Goal: Task Accomplishment & Management: Complete application form

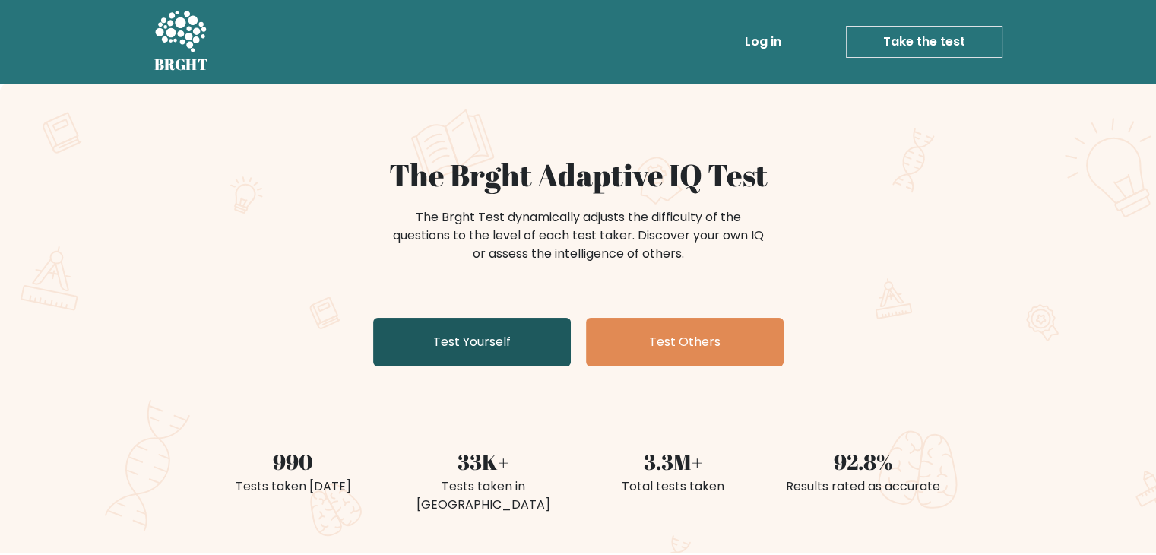
click at [441, 343] on link "Test Yourself" at bounding box center [472, 342] width 198 height 49
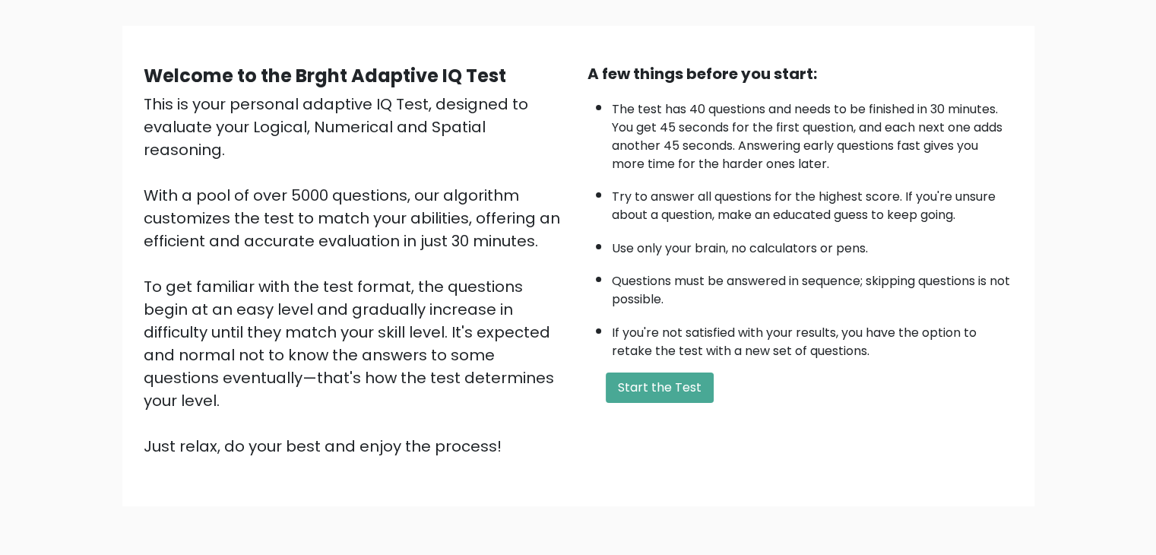
scroll to position [141, 0]
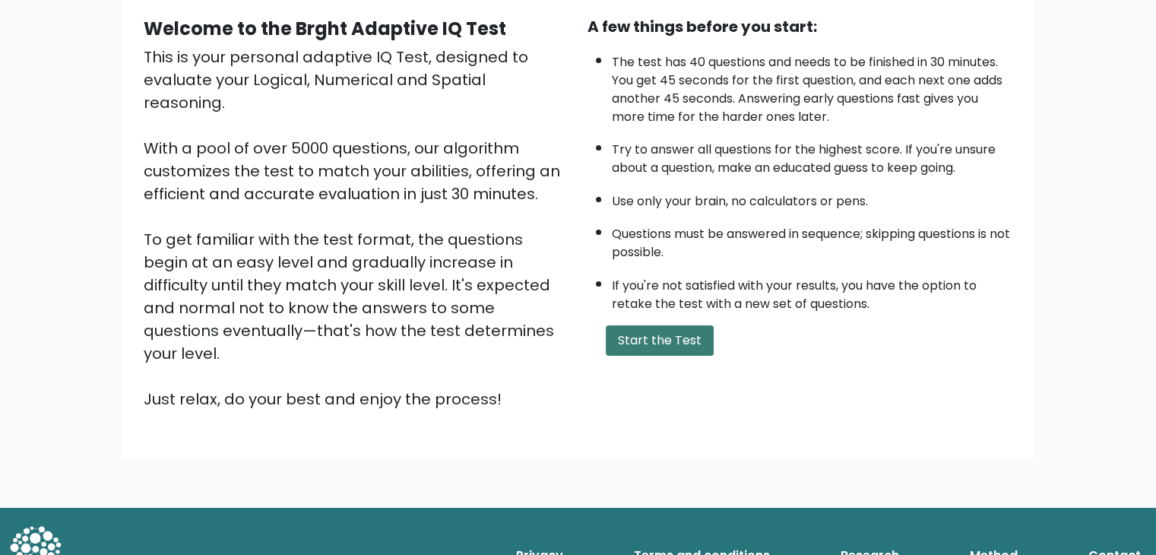
click at [637, 337] on button "Start the Test" at bounding box center [660, 340] width 108 height 30
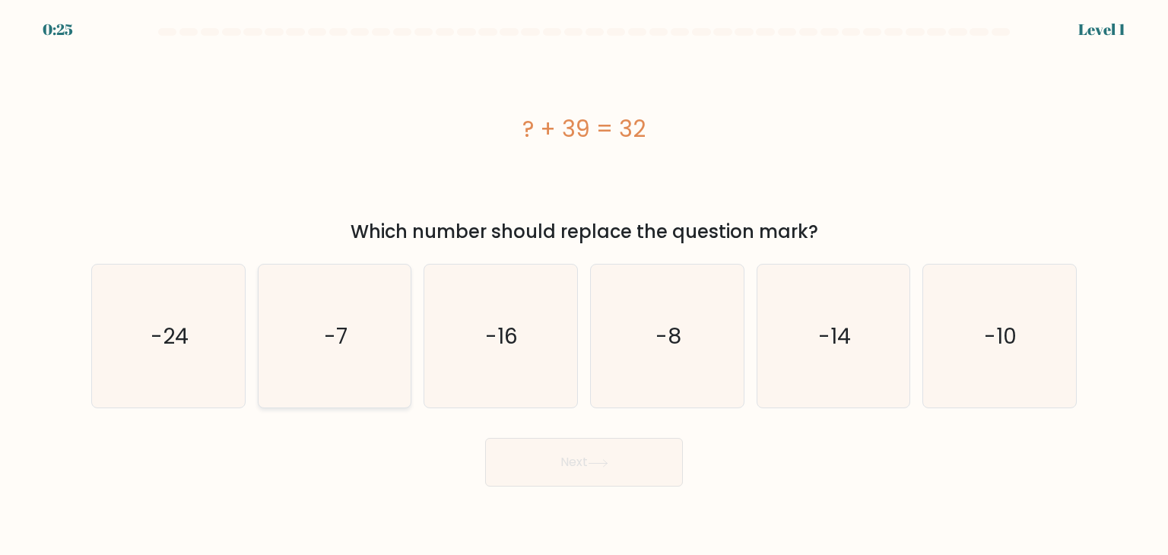
click at [343, 337] on text "-7" at bounding box center [336, 336] width 24 height 30
click at [584, 285] on input "b. -7" at bounding box center [584, 282] width 1 height 8
radio input "true"
click at [591, 459] on icon at bounding box center [598, 463] width 21 height 8
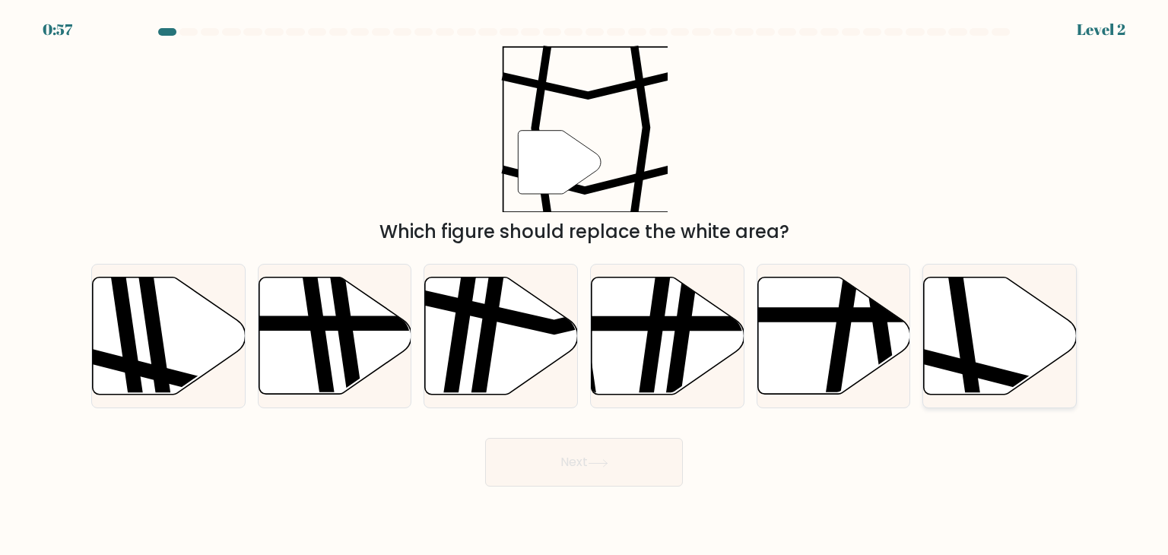
click at [998, 324] on icon at bounding box center [1000, 336] width 153 height 117
click at [585, 285] on input "f." at bounding box center [584, 282] width 1 height 8
radio input "true"
click at [563, 461] on button "Next" at bounding box center [584, 462] width 198 height 49
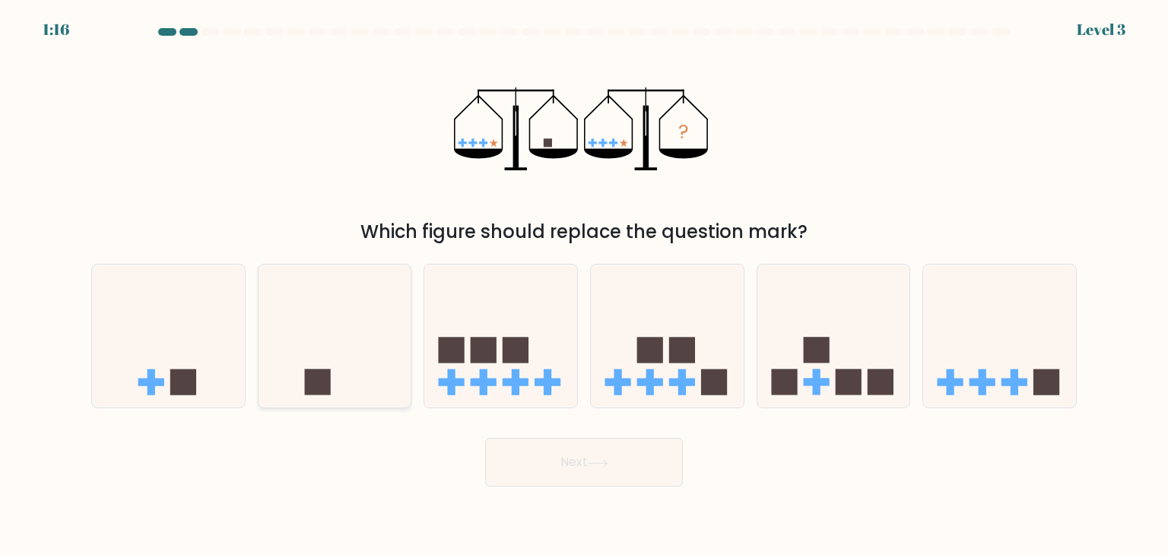
click at [329, 344] on icon at bounding box center [335, 336] width 153 height 126
click at [584, 285] on input "b." at bounding box center [584, 282] width 1 height 8
radio input "true"
click at [627, 460] on button "Next" at bounding box center [584, 462] width 198 height 49
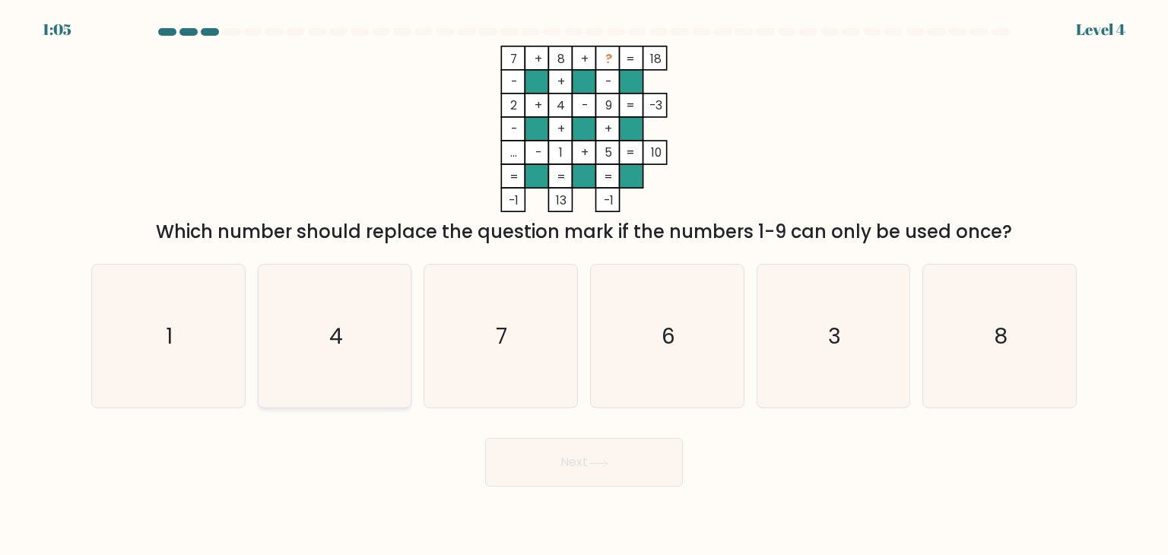
click at [322, 328] on icon "4" at bounding box center [334, 336] width 143 height 143
click at [584, 285] on input "b. 4" at bounding box center [584, 282] width 1 height 8
radio input "true"
click at [619, 462] on button "Next" at bounding box center [584, 462] width 198 height 49
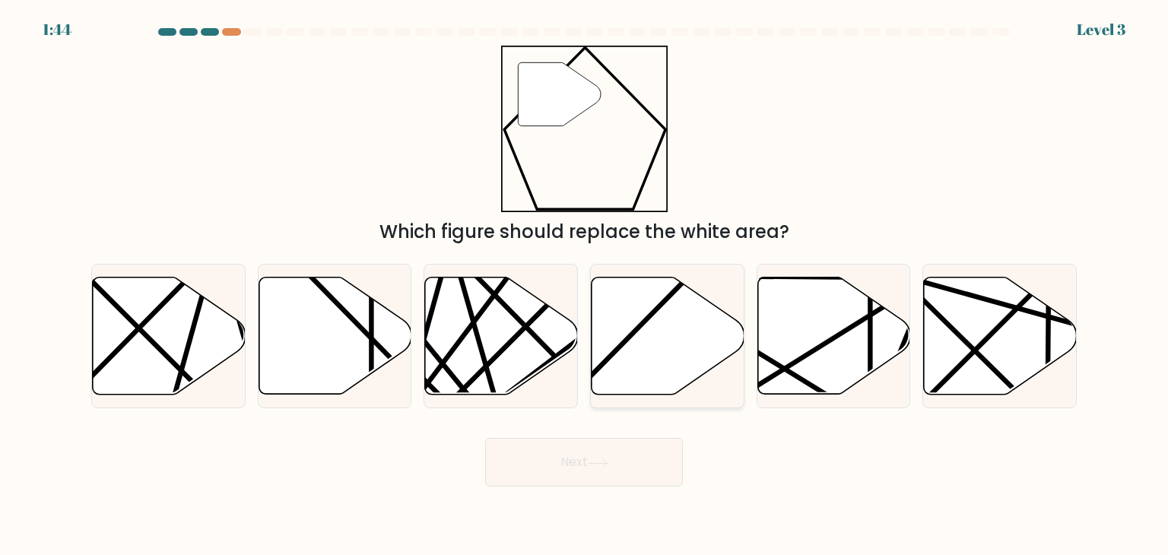
click at [645, 328] on icon at bounding box center [668, 336] width 153 height 117
click at [585, 285] on input "d." at bounding box center [584, 282] width 1 height 8
radio input "true"
click at [639, 476] on button "Next" at bounding box center [584, 462] width 198 height 49
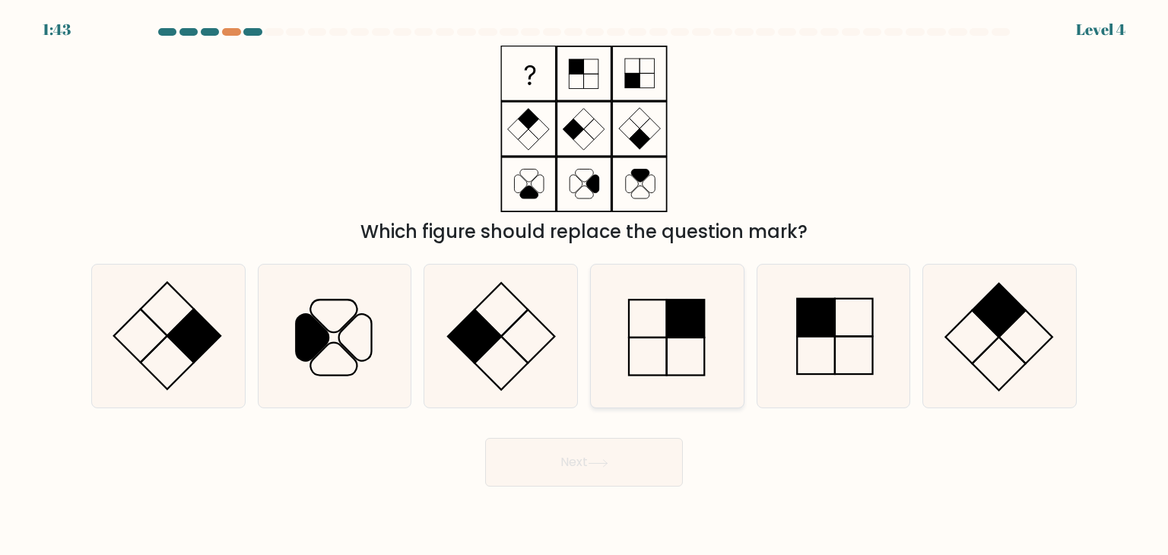
click at [686, 348] on icon at bounding box center [666, 336] width 143 height 143
click at [585, 285] on input "d." at bounding box center [584, 282] width 1 height 8
radio input "true"
click at [605, 448] on button "Next" at bounding box center [584, 462] width 198 height 49
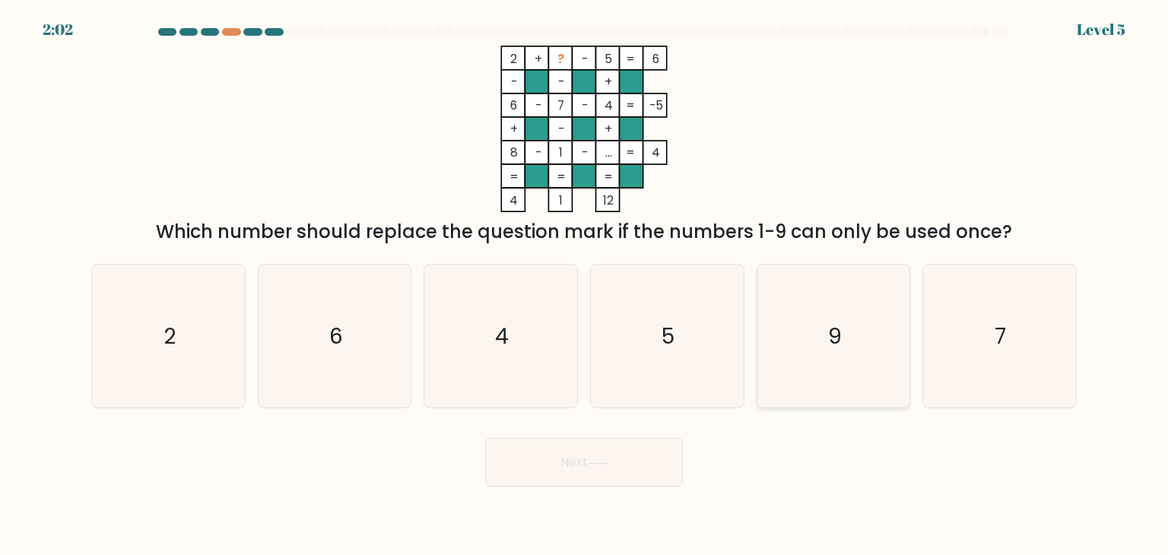
click at [846, 360] on icon "9" at bounding box center [833, 336] width 143 height 143
click at [585, 285] on input "e. 9" at bounding box center [584, 282] width 1 height 8
radio input "true"
click at [620, 462] on button "Next" at bounding box center [584, 462] width 198 height 49
click at [608, 465] on icon at bounding box center [598, 463] width 21 height 8
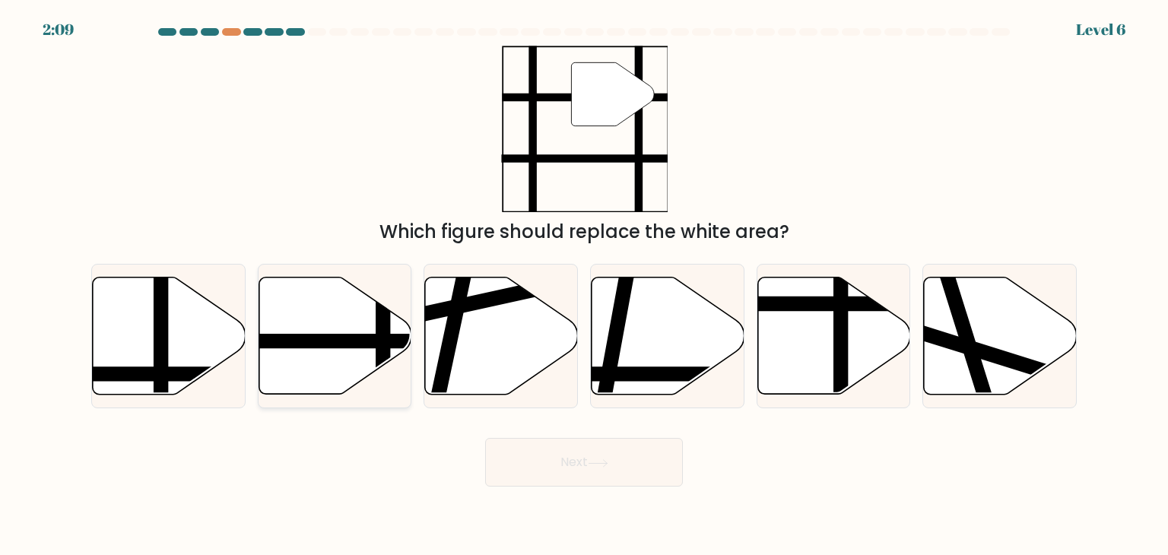
click at [304, 332] on icon at bounding box center [335, 336] width 153 height 117
click at [584, 285] on input "b." at bounding box center [584, 282] width 1 height 8
radio input "true"
click at [521, 456] on button "Next" at bounding box center [584, 462] width 198 height 49
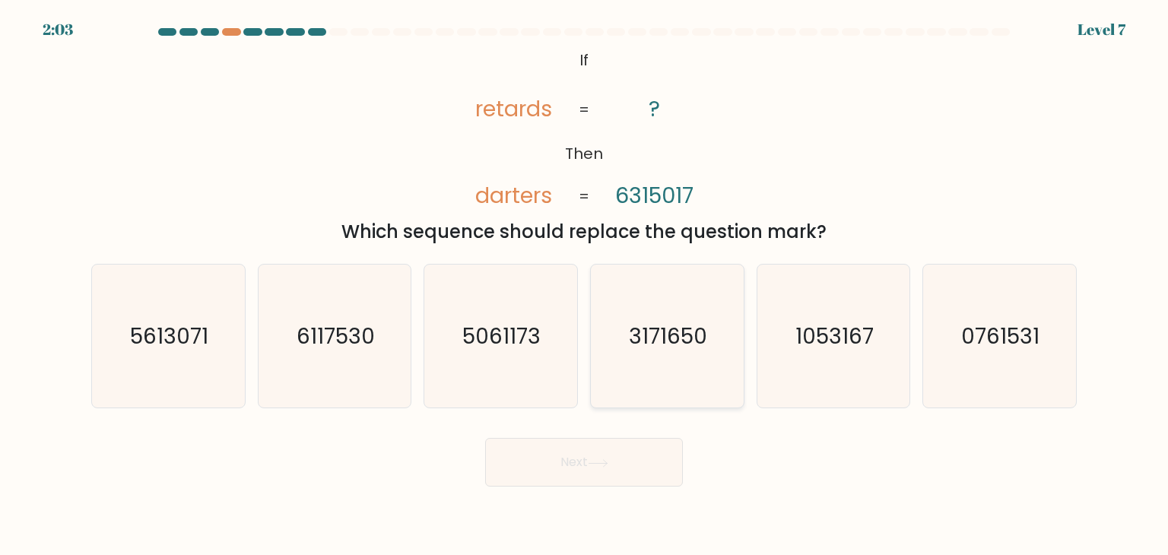
click at [687, 357] on icon "3171650" at bounding box center [666, 336] width 143 height 143
click at [585, 285] on input "d. 3171650" at bounding box center [584, 282] width 1 height 8
radio input "true"
click at [586, 458] on button "Next" at bounding box center [584, 462] width 198 height 49
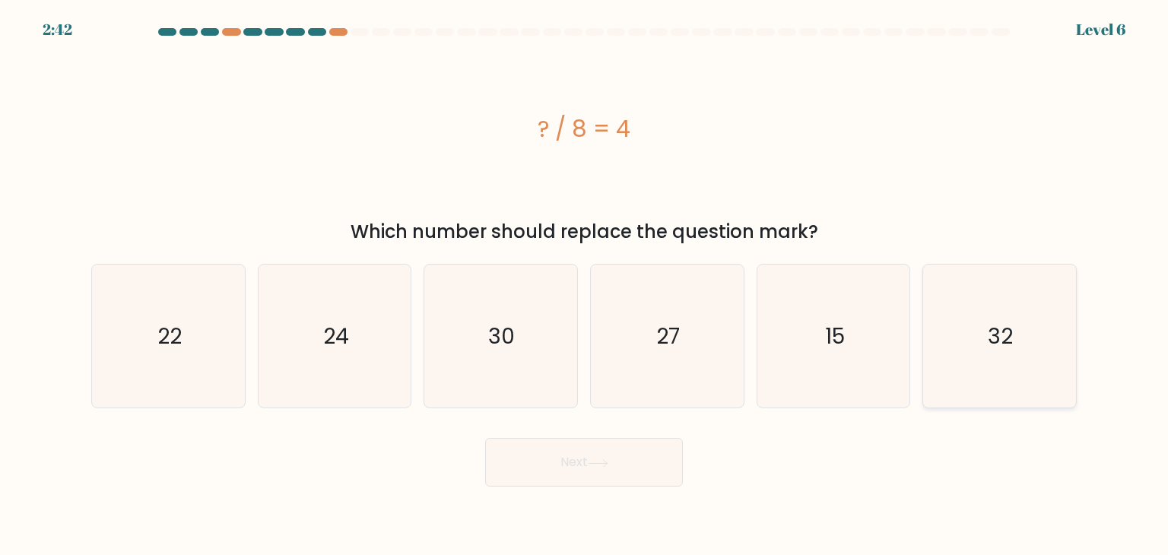
click at [1017, 351] on icon "32" at bounding box center [999, 336] width 143 height 143
click at [585, 285] on input "f. 32" at bounding box center [584, 282] width 1 height 8
radio input "true"
click at [586, 475] on button "Next" at bounding box center [584, 462] width 198 height 49
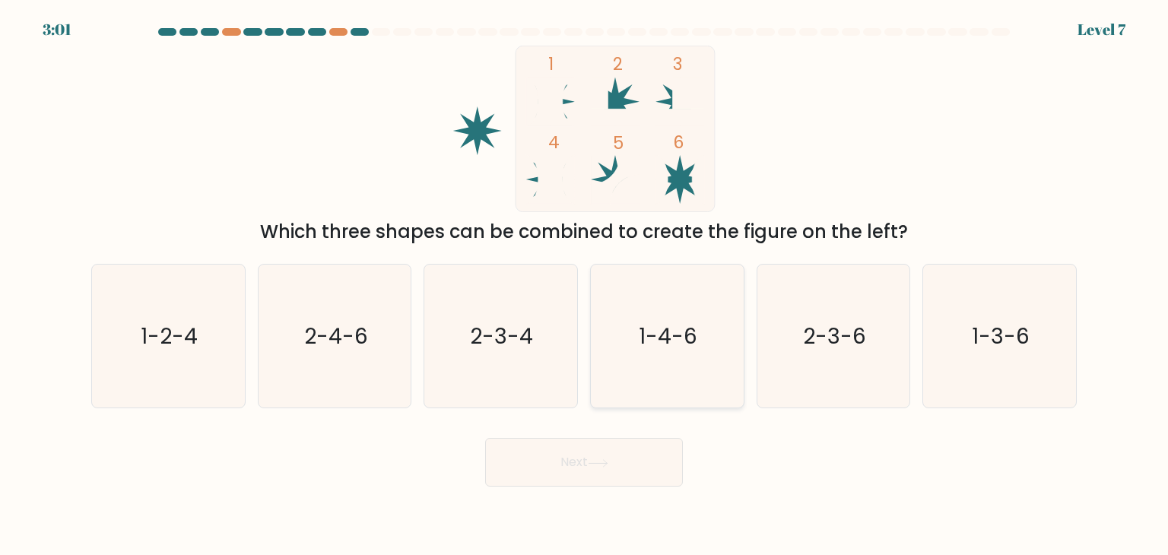
click at [671, 348] on text "1-4-6" at bounding box center [668, 336] width 59 height 30
click at [585, 285] on input "d. 1-4-6" at bounding box center [584, 282] width 1 height 8
radio input "true"
click at [623, 451] on button "Next" at bounding box center [584, 462] width 198 height 49
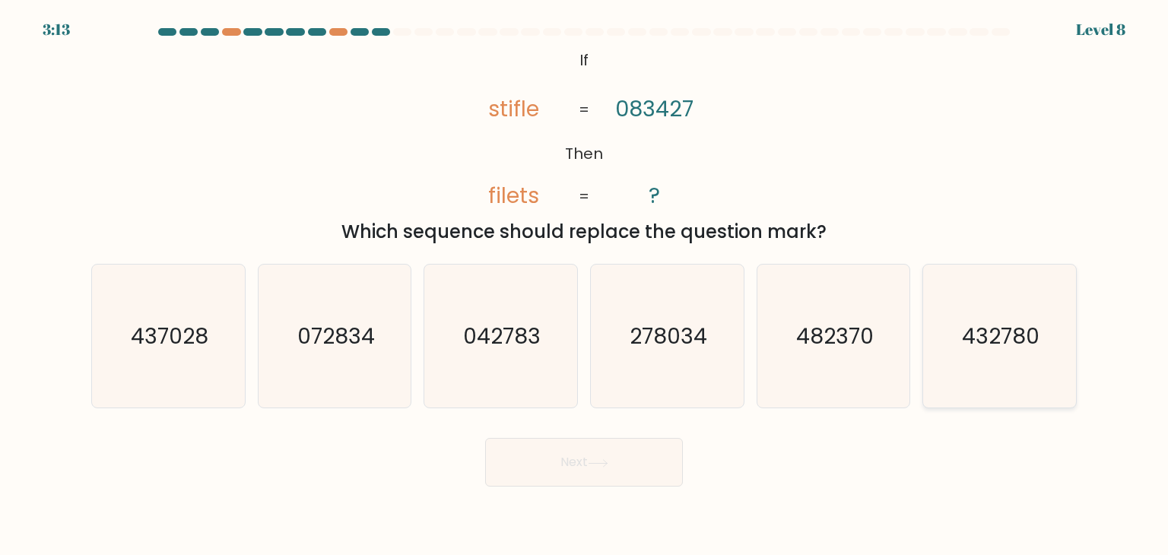
click at [1025, 357] on icon "432780" at bounding box center [999, 336] width 143 height 143
click at [585, 285] on input "f. 432780" at bounding box center [584, 282] width 1 height 8
radio input "true"
click at [589, 471] on button "Next" at bounding box center [584, 462] width 198 height 49
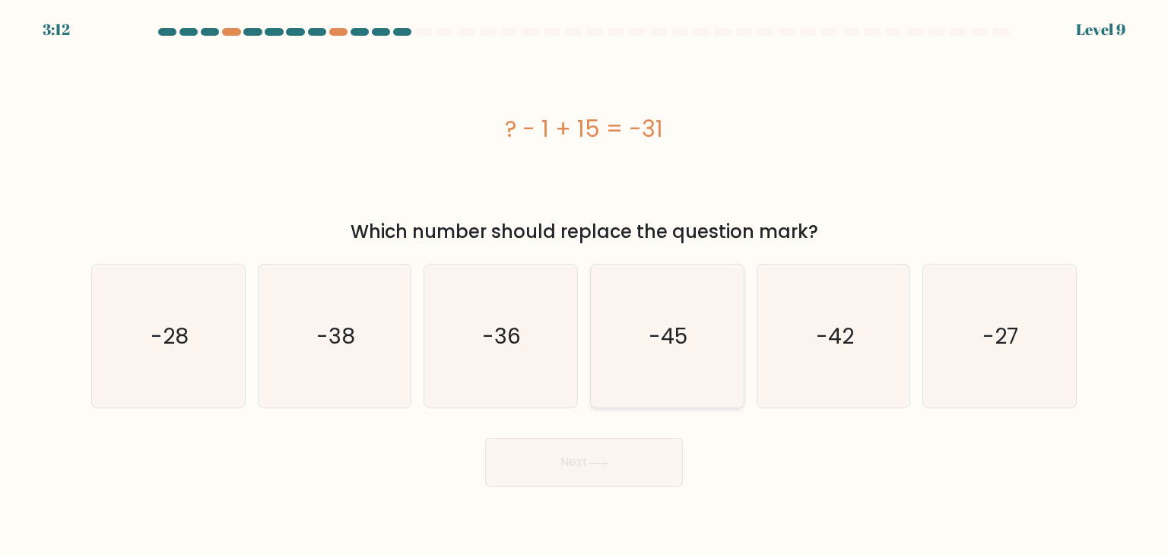
click at [690, 347] on icon "-45" at bounding box center [666, 336] width 143 height 143
click at [585, 285] on input "d. -45" at bounding box center [584, 282] width 1 height 8
radio input "true"
click at [589, 460] on button "Next" at bounding box center [584, 462] width 198 height 49
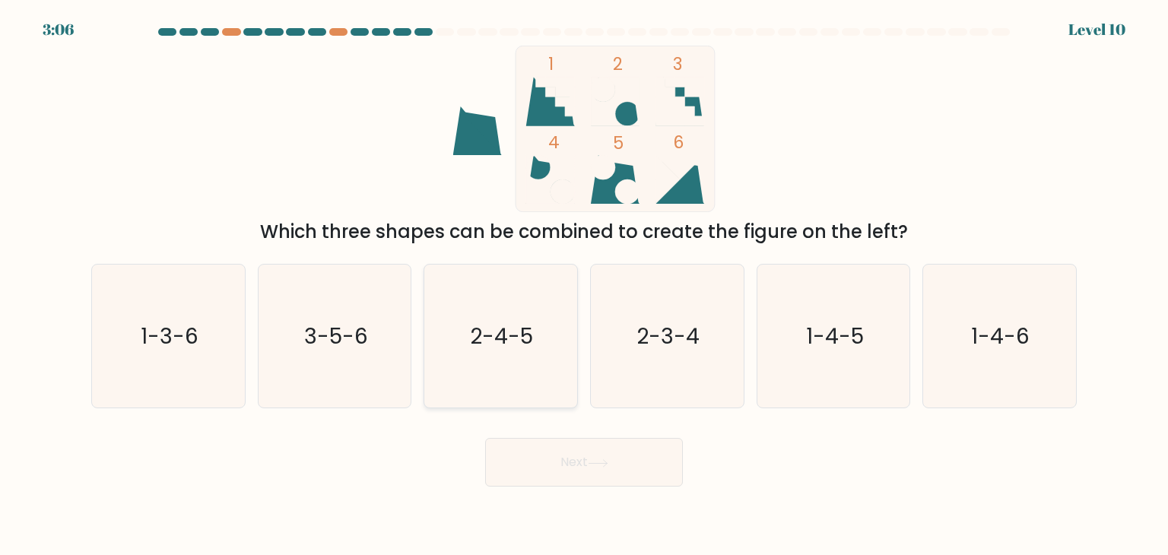
click at [490, 344] on text "2-4-5" at bounding box center [502, 336] width 63 height 30
click at [584, 285] on input "c. 2-4-5" at bounding box center [584, 282] width 1 height 8
radio input "true"
click at [570, 466] on button "Next" at bounding box center [584, 462] width 198 height 49
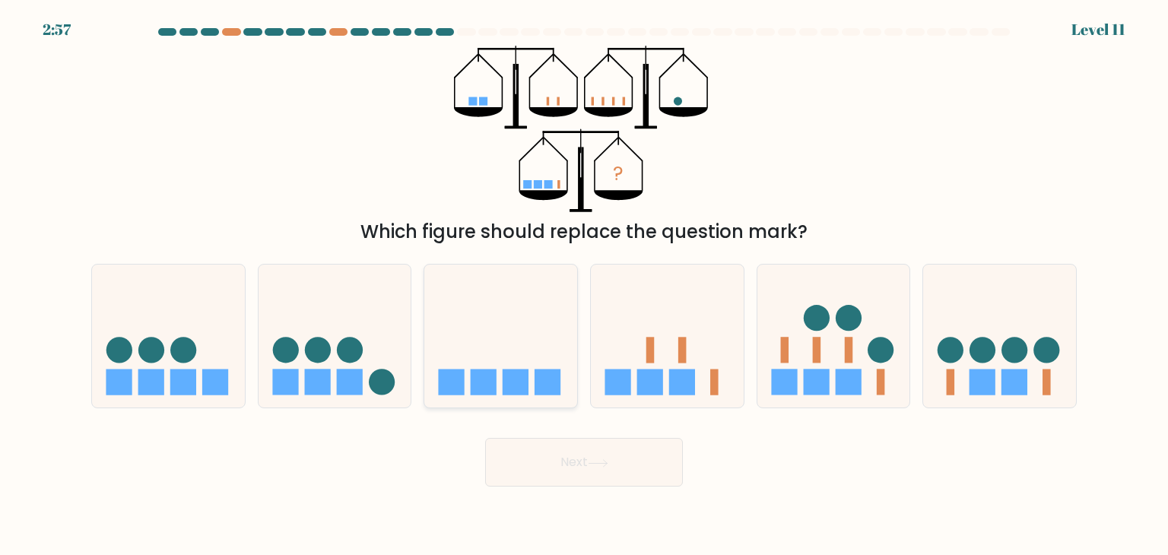
click at [516, 360] on icon at bounding box center [500, 336] width 153 height 126
click at [584, 285] on input "c." at bounding box center [584, 282] width 1 height 8
radio input "true"
click at [575, 447] on button "Next" at bounding box center [584, 462] width 198 height 49
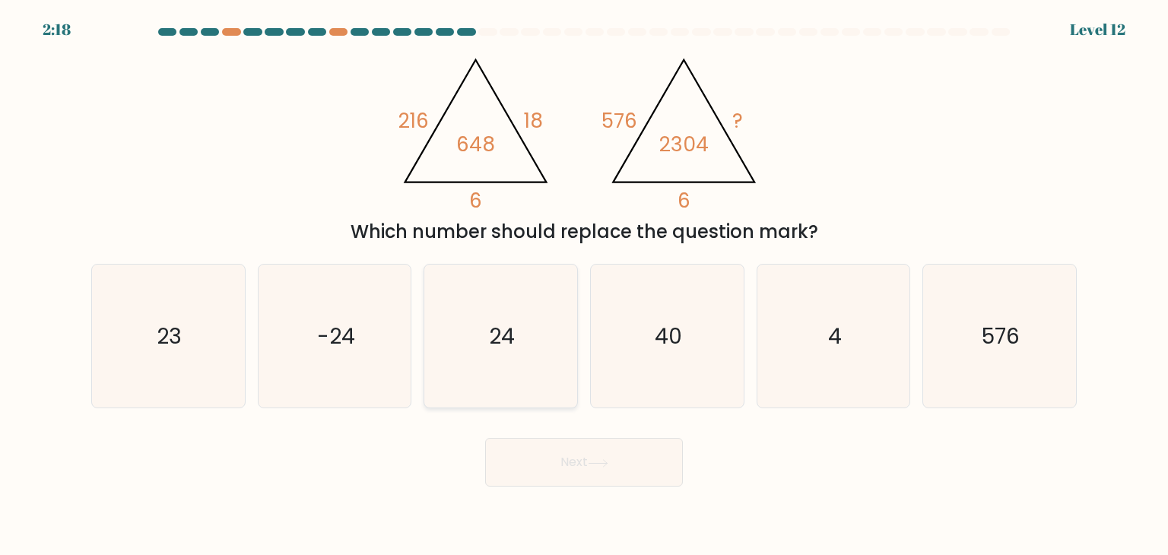
click at [478, 351] on icon "24" at bounding box center [500, 336] width 143 height 143
click at [584, 285] on input "c. 24" at bounding box center [584, 282] width 1 height 8
radio input "true"
click at [630, 460] on button "Next" at bounding box center [584, 462] width 198 height 49
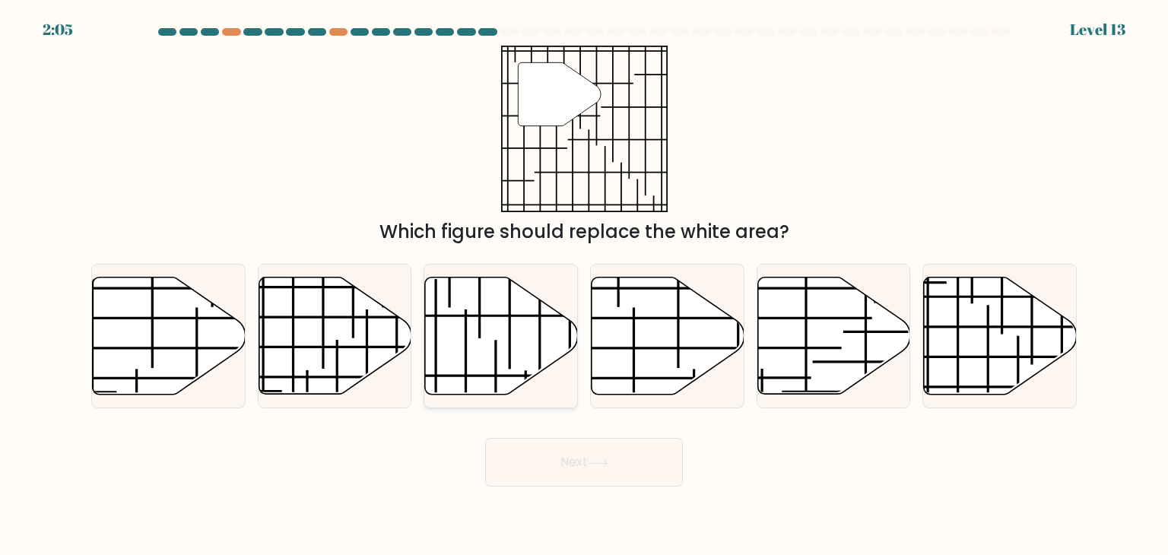
click at [517, 353] on icon at bounding box center [501, 336] width 153 height 117
click at [584, 285] on input "c." at bounding box center [584, 282] width 1 height 8
radio input "true"
drag, startPoint x: 561, startPoint y: 460, endPoint x: 606, endPoint y: 487, distance: 52.6
click at [561, 460] on button "Next" at bounding box center [584, 462] width 198 height 49
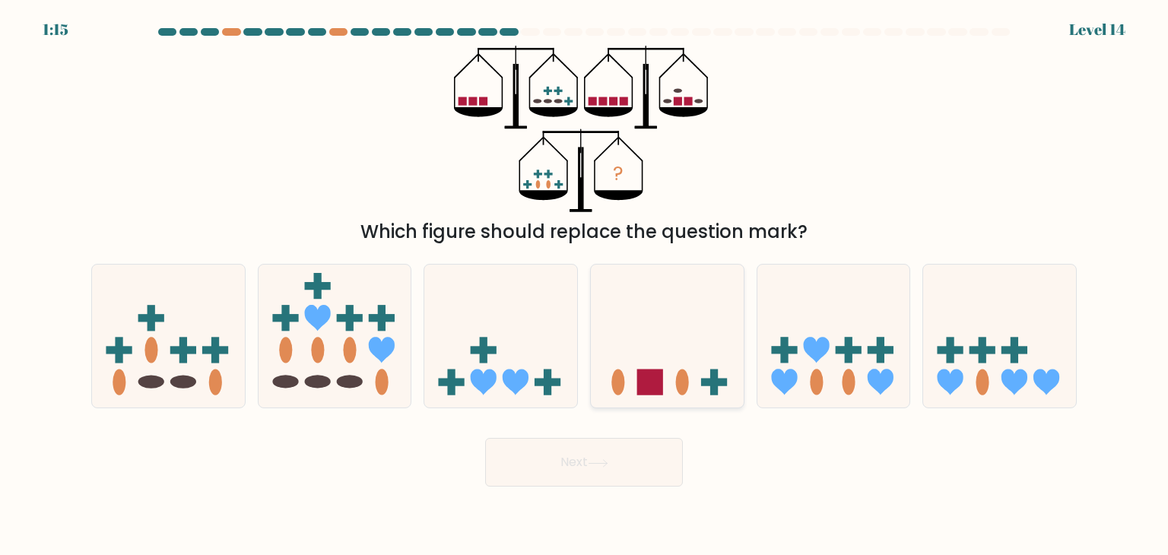
click at [667, 353] on icon at bounding box center [667, 336] width 153 height 126
click at [585, 285] on input "d." at bounding box center [584, 282] width 1 height 8
radio input "true"
click at [607, 463] on icon at bounding box center [598, 462] width 18 height 7
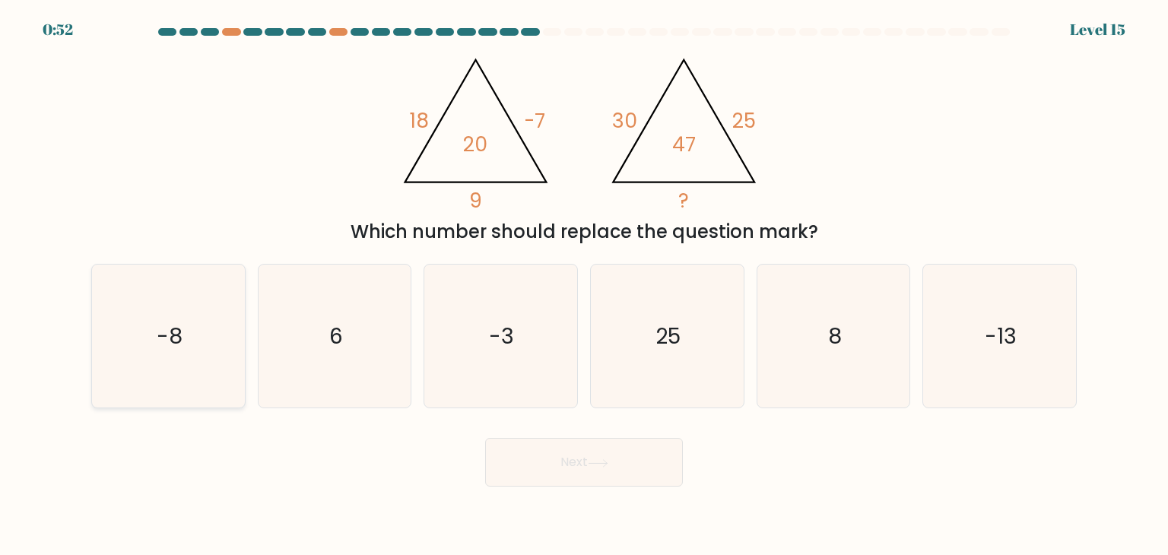
click at [170, 370] on icon "-8" at bounding box center [168, 336] width 143 height 143
click at [584, 285] on input "a. -8" at bounding box center [584, 282] width 1 height 8
radio input "true"
click at [590, 461] on button "Next" at bounding box center [584, 462] width 198 height 49
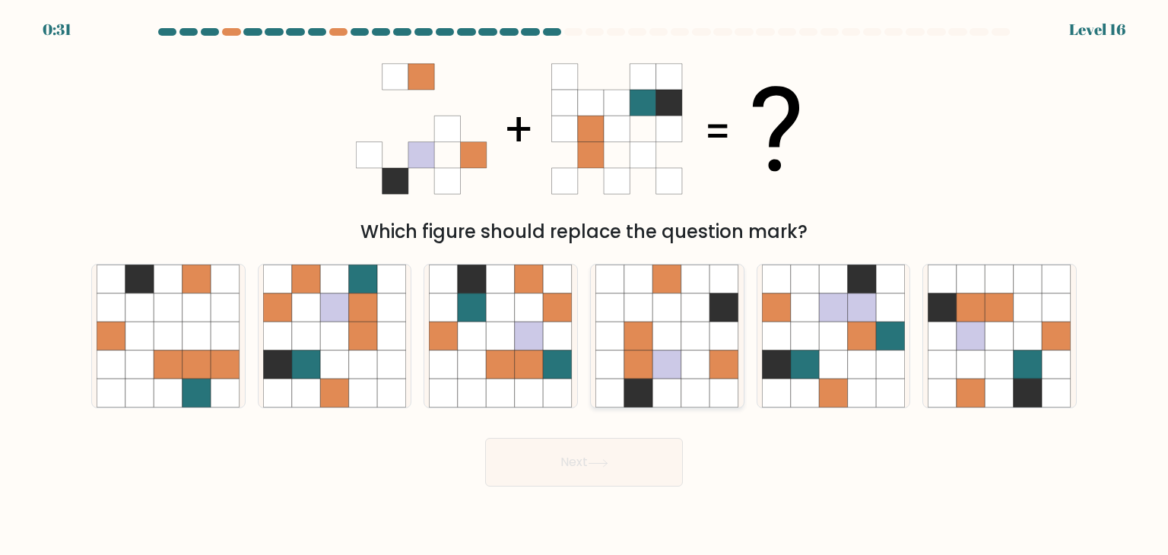
click at [623, 326] on icon at bounding box center [609, 336] width 29 height 29
click at [585, 285] on input "d." at bounding box center [584, 282] width 1 height 8
radio input "true"
click at [590, 467] on button "Next" at bounding box center [584, 462] width 198 height 49
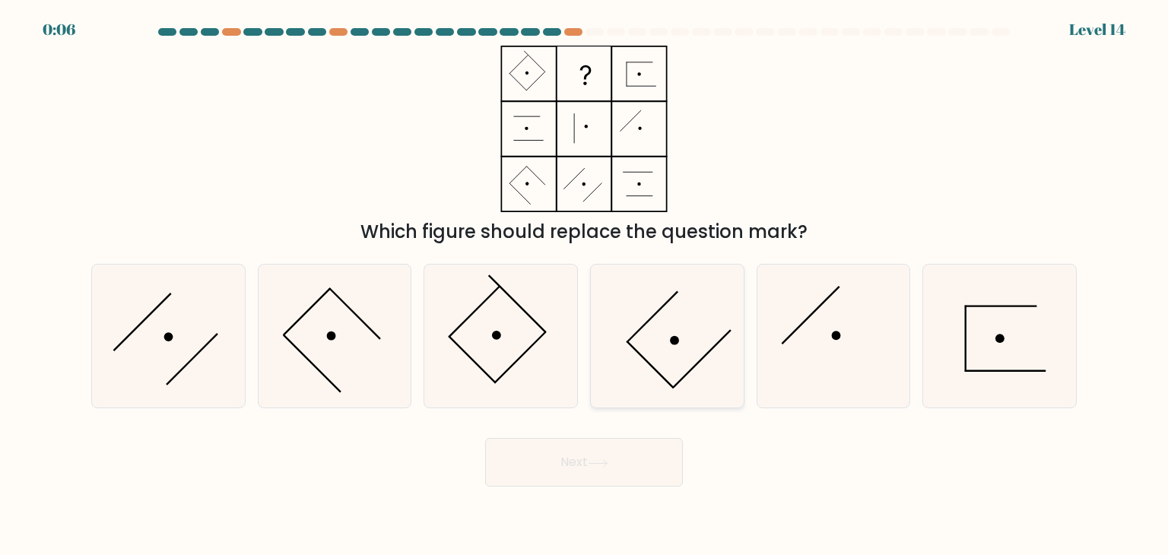
click at [662, 344] on icon at bounding box center [666, 336] width 143 height 143
click at [585, 285] on input "d." at bounding box center [584, 282] width 1 height 8
radio input "true"
click at [608, 452] on button "Next" at bounding box center [584, 462] width 198 height 49
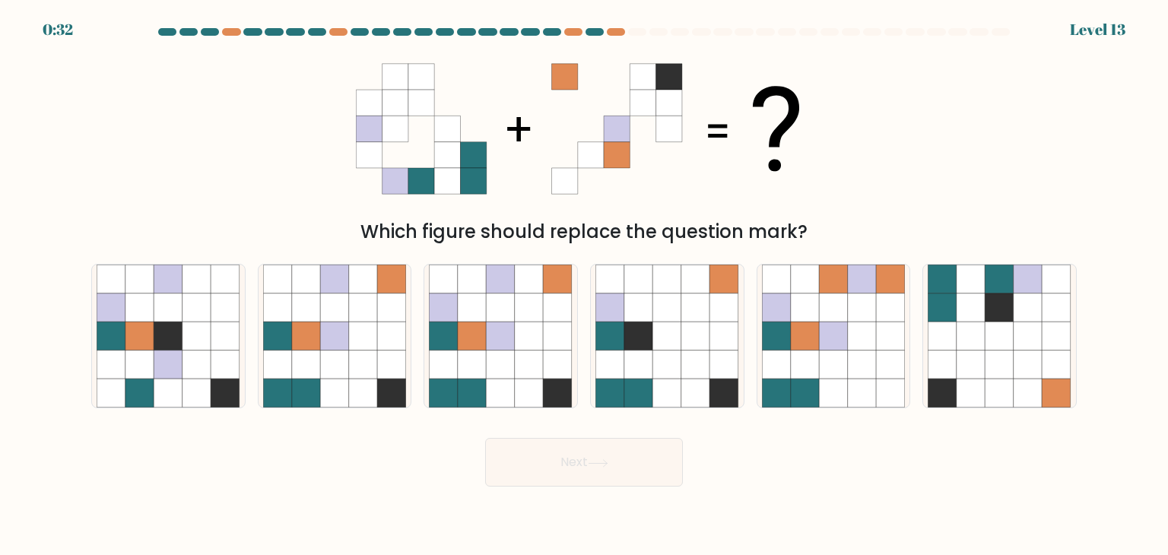
click at [43, 34] on form at bounding box center [584, 257] width 1168 height 458
click at [596, 28] on div at bounding box center [594, 32] width 18 height 8
click at [616, 27] on div "0:29 Level 13" at bounding box center [584, 20] width 1168 height 41
click at [687, 351] on icon at bounding box center [695, 365] width 29 height 29
click at [585, 285] on input "d." at bounding box center [584, 282] width 1 height 8
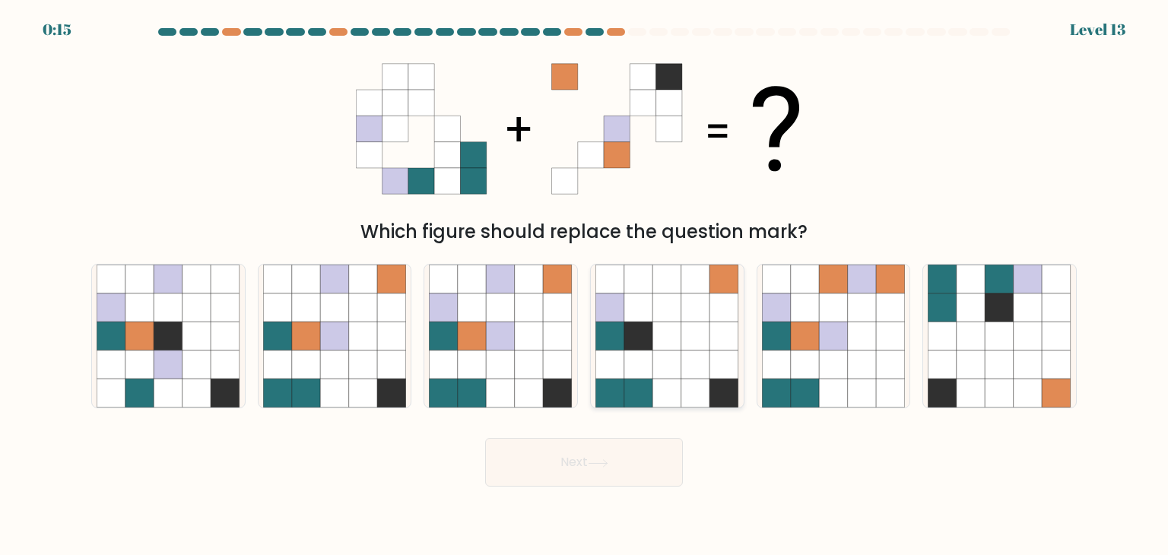
radio input "true"
click at [614, 452] on button "Next" at bounding box center [584, 462] width 198 height 49
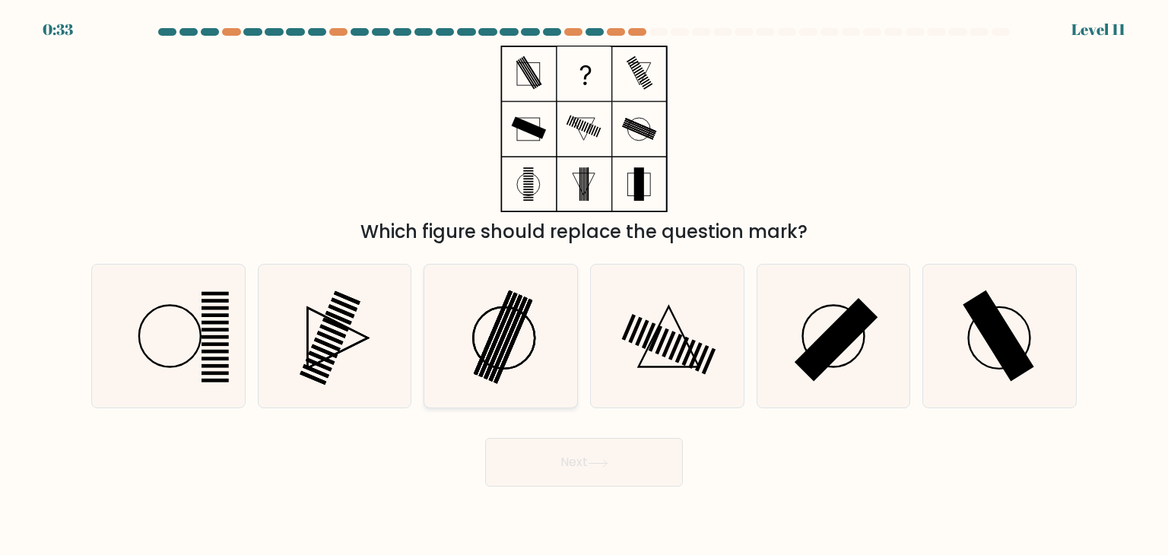
click at [477, 341] on icon at bounding box center [500, 336] width 143 height 143
click at [584, 285] on input "c." at bounding box center [584, 282] width 1 height 8
radio input "true"
click at [620, 473] on button "Next" at bounding box center [584, 462] width 198 height 49
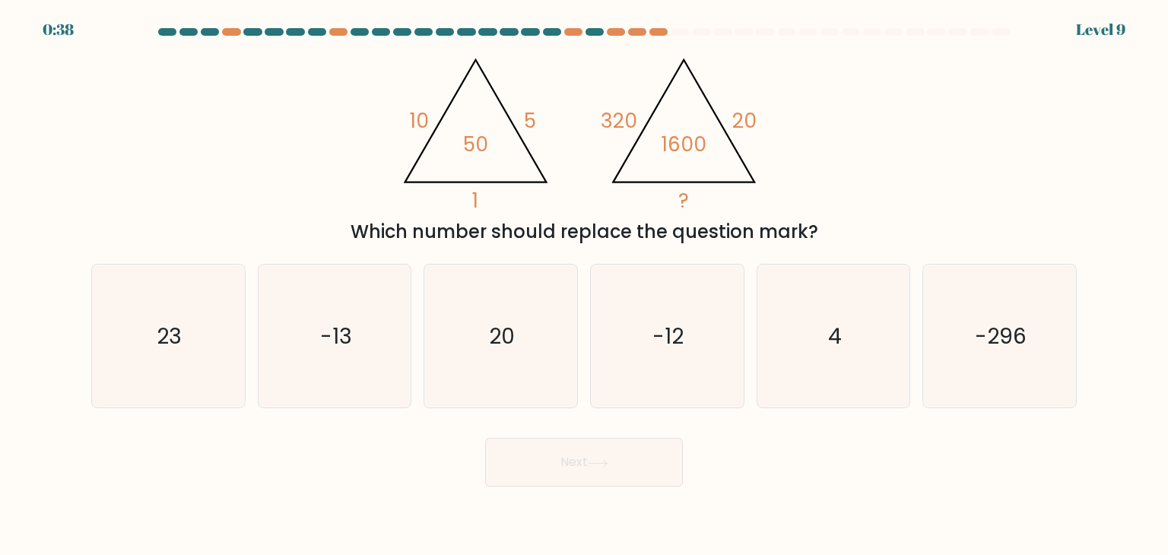
click at [243, 194] on div "@import url('[URL][DOMAIN_NAME]); 10 5 1 50 @import url('[URL][DOMAIN_NAME]); 3…" at bounding box center [584, 146] width 1004 height 200
click at [815, 319] on icon "4" at bounding box center [833, 336] width 143 height 143
click at [585, 285] on input "e. 4" at bounding box center [584, 282] width 1 height 8
radio input "true"
click at [585, 477] on button "Next" at bounding box center [584, 462] width 198 height 49
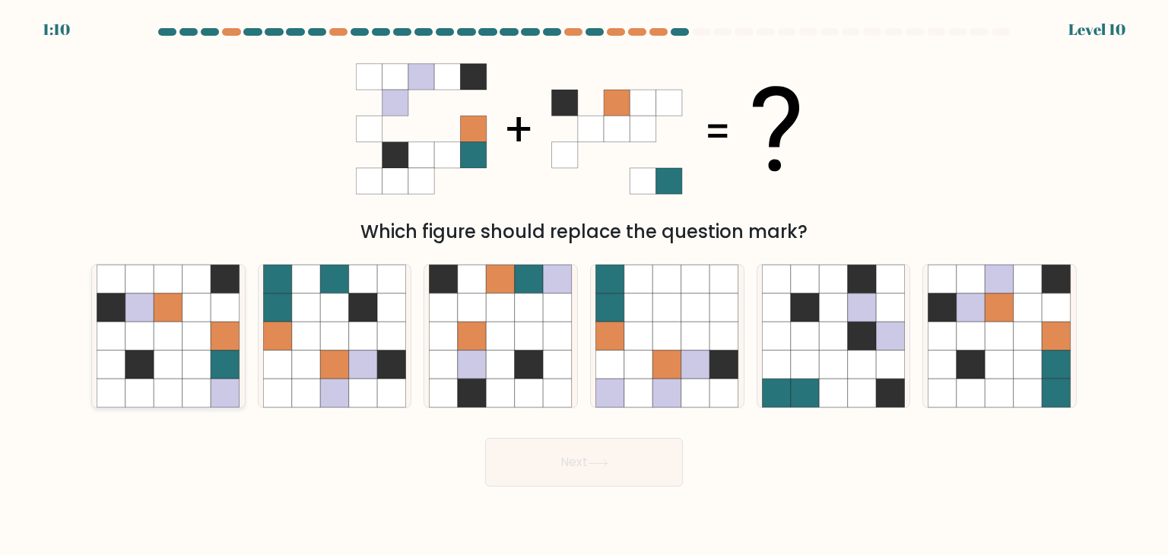
click at [219, 280] on icon at bounding box center [225, 279] width 29 height 29
click at [584, 280] on input "a." at bounding box center [584, 282] width 1 height 8
radio input "true"
click at [1025, 366] on icon at bounding box center [1028, 365] width 29 height 29
click at [585, 285] on input "f." at bounding box center [584, 282] width 1 height 8
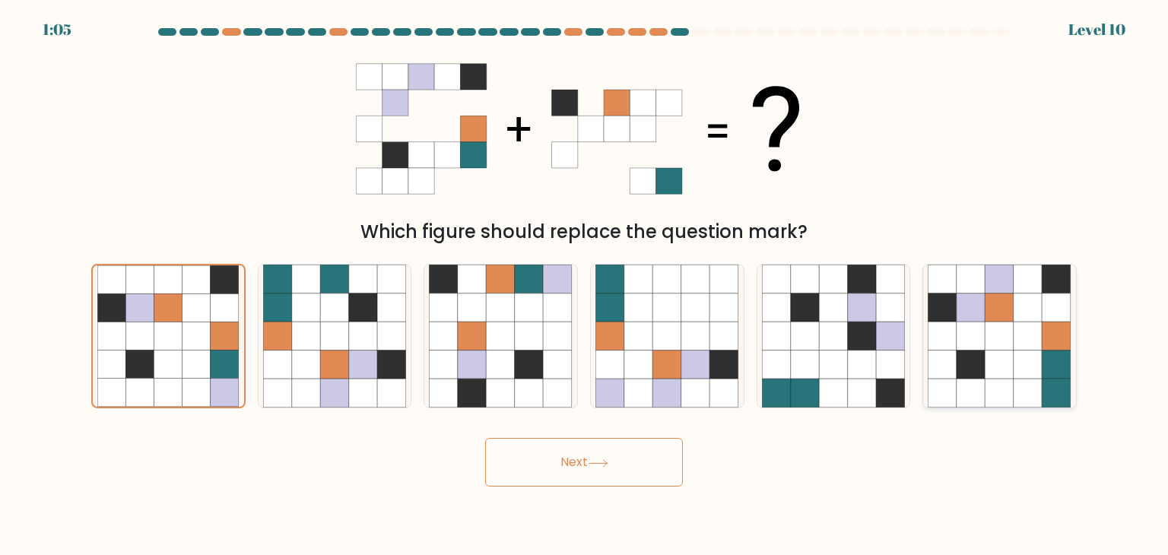
radio input "true"
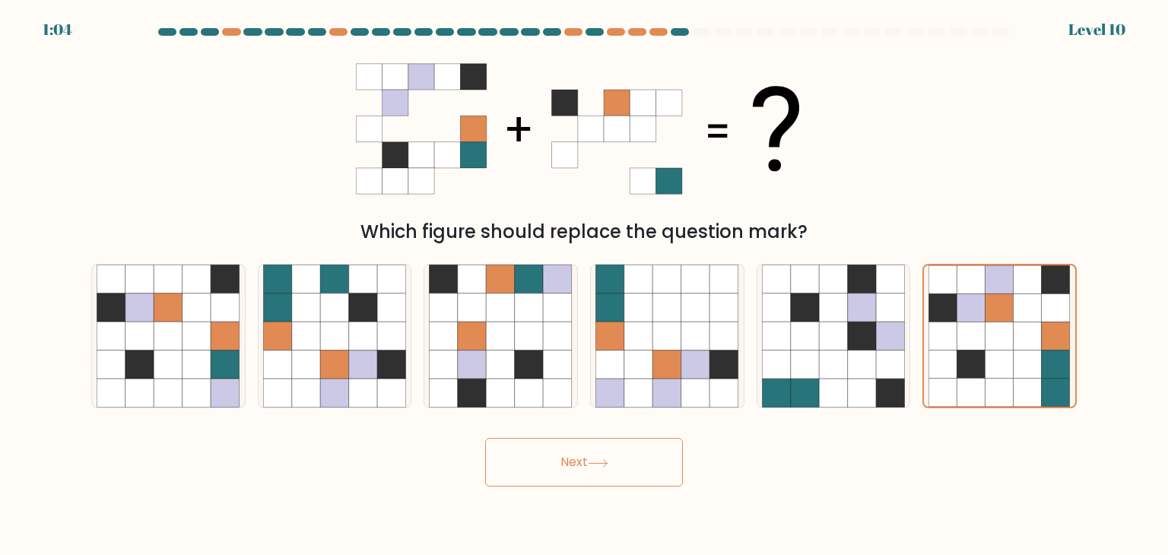
click at [595, 459] on icon at bounding box center [598, 463] width 21 height 8
click at [584, 462] on button "Next" at bounding box center [584, 462] width 198 height 49
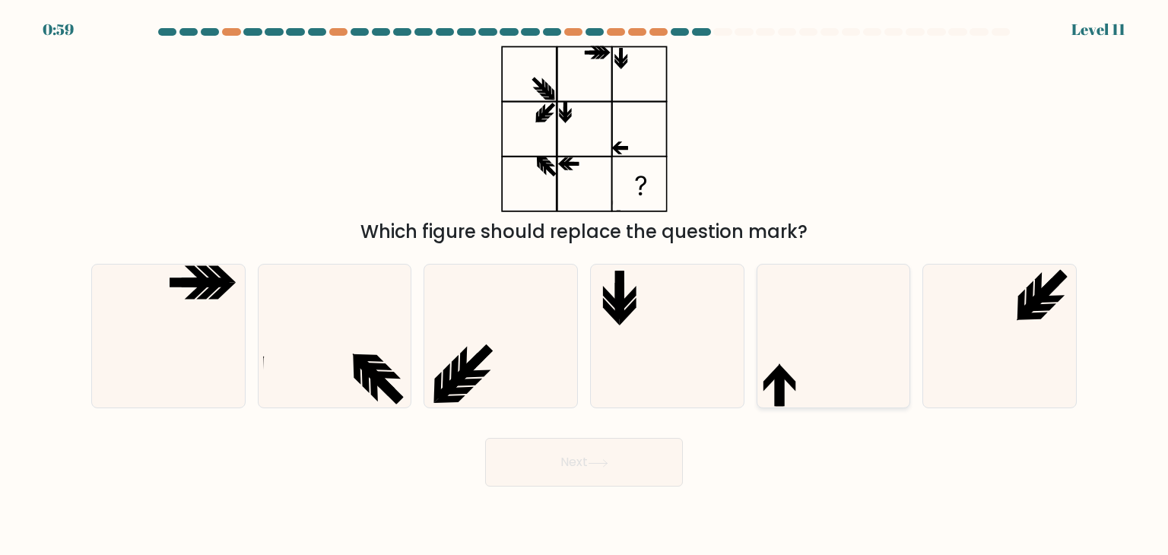
click at [813, 323] on icon at bounding box center [833, 336] width 143 height 143
click at [585, 285] on input "e." at bounding box center [584, 282] width 1 height 8
radio input "true"
click at [551, 446] on button "Next" at bounding box center [584, 462] width 198 height 49
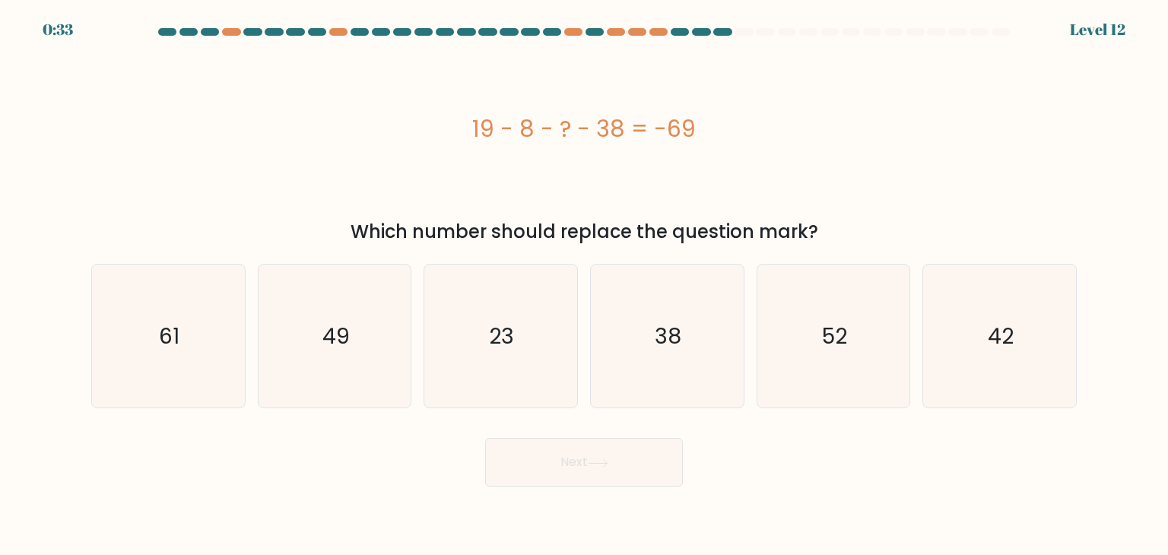
click at [408, 144] on div "19 - 8 - ? - 38 = -69" at bounding box center [583, 129] width 985 height 34
click at [991, 358] on icon "42" at bounding box center [999, 336] width 143 height 143
click at [585, 285] on input "f. 42" at bounding box center [584, 282] width 1 height 8
radio input "true"
click at [622, 458] on button "Next" at bounding box center [584, 462] width 198 height 49
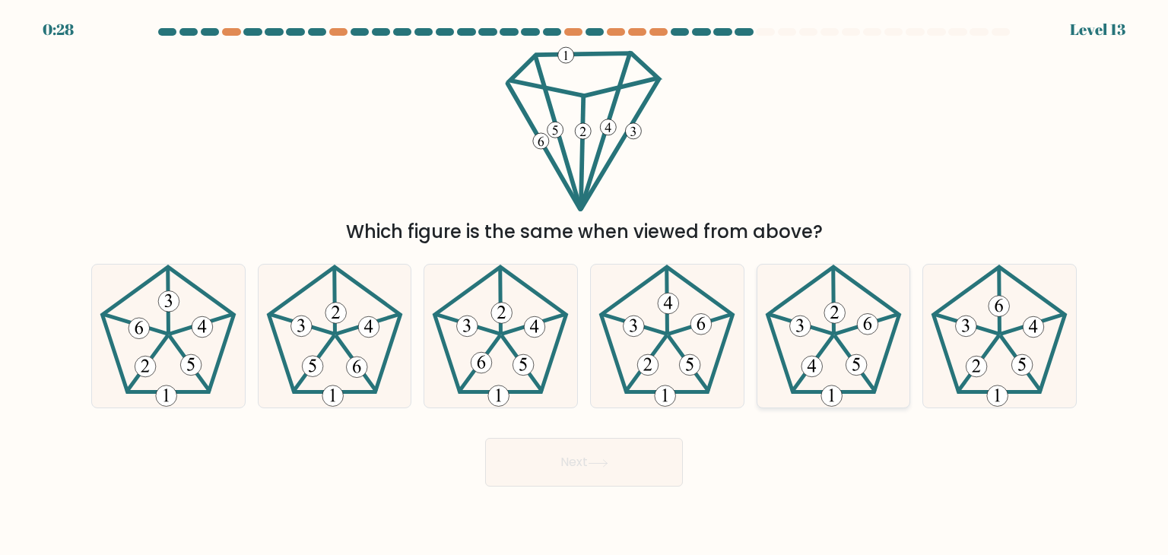
click at [830, 358] on icon at bounding box center [833, 336] width 143 height 143
click at [585, 285] on input "e." at bounding box center [584, 282] width 1 height 8
radio input "true"
click at [596, 461] on icon at bounding box center [598, 463] width 21 height 8
